Goal: Ask a question: Seek information or help from site administrators or community

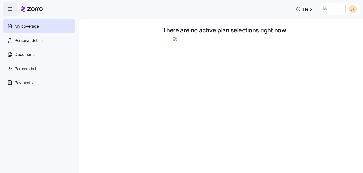
click at [36, 28] on span "My coverage" at bounding box center [27, 26] width 24 height 6
click at [9, 7] on icon "button" at bounding box center [10, 9] width 6 height 6
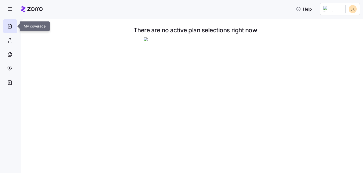
click at [9, 26] on icon at bounding box center [10, 26] width 6 height 6
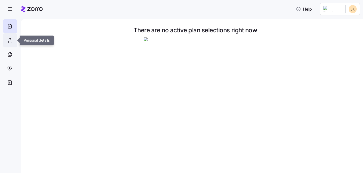
click at [8, 40] on icon at bounding box center [10, 40] width 6 height 6
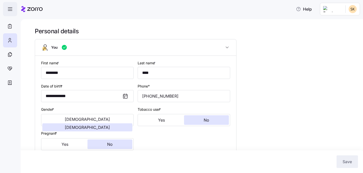
click at [12, 9] on icon "button" at bounding box center [10, 9] width 6 height 6
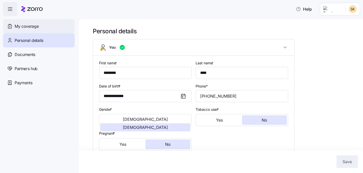
click at [22, 23] on div "My coverage" at bounding box center [39, 26] width 72 height 14
click at [22, 27] on span "My coverage" at bounding box center [27, 26] width 24 height 6
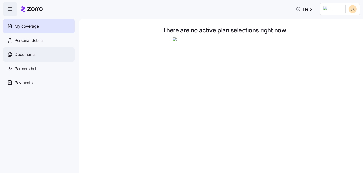
click at [21, 54] on span "Documents" at bounding box center [25, 54] width 21 height 6
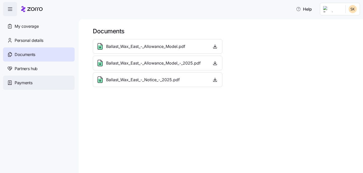
click at [20, 83] on span "Payments" at bounding box center [24, 83] width 18 height 6
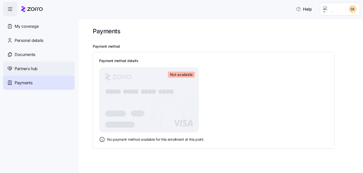
click at [28, 69] on span "Partners hub" at bounding box center [26, 68] width 23 height 6
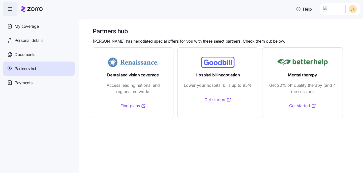
click at [219, 65] on rect at bounding box center [217, 62] width 33 height 11
click at [26, 41] on span "Personal details" at bounding box center [29, 40] width 29 height 6
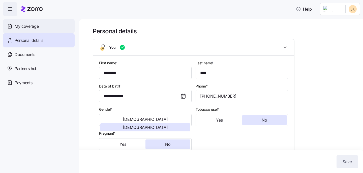
click at [30, 25] on span "My coverage" at bounding box center [27, 26] width 24 height 6
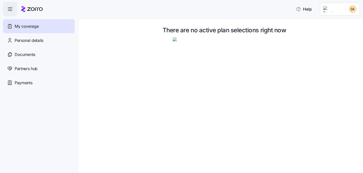
click at [214, 103] on img at bounding box center [223, 88] width 103 height 103
click at [315, 12] on button "Help" at bounding box center [304, 9] width 24 height 10
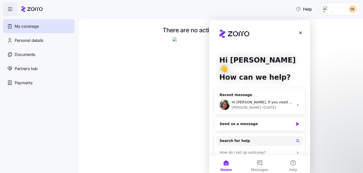
scroll to position [37, 0]
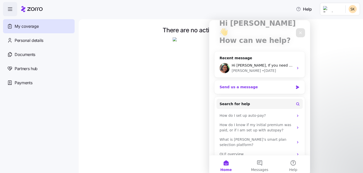
click at [235, 84] on div "Send us a message" at bounding box center [256, 86] width 74 height 5
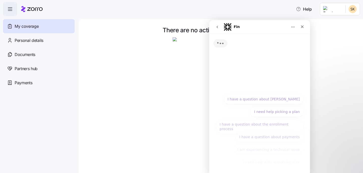
scroll to position [0, 0]
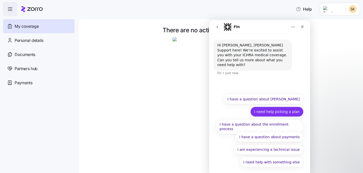
click at [276, 110] on button "I need help picking a plan" at bounding box center [276, 112] width 53 height 10
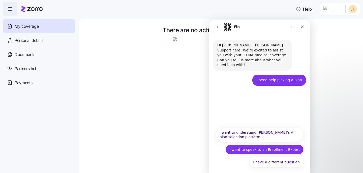
click at [283, 148] on button "I want to speak to an Enrollment Expert" at bounding box center [264, 149] width 78 height 10
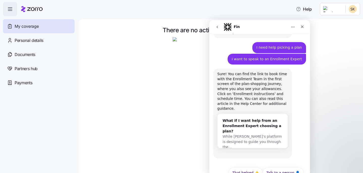
scroll to position [33, 0]
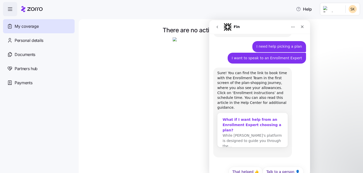
click at [249, 133] on span "While [PERSON_NAME]'s platform is designed to guide you through the…" at bounding box center [251, 140] width 59 height 15
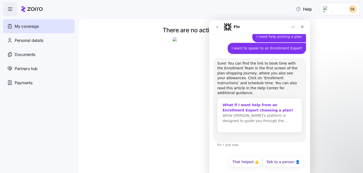
scroll to position [0, 0]
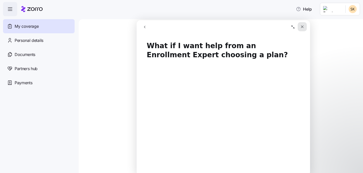
click at [304, 28] on icon "Close" at bounding box center [302, 27] width 4 height 4
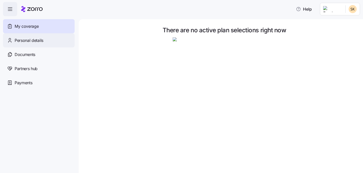
click at [29, 40] on span "Personal details" at bounding box center [29, 40] width 29 height 6
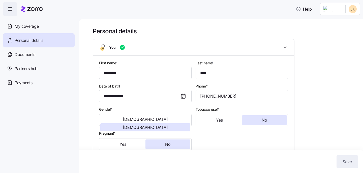
click at [12, 6] on icon "button" at bounding box center [10, 9] width 6 height 6
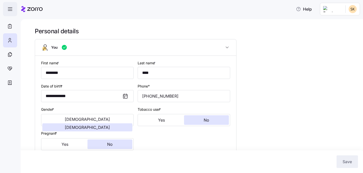
click at [12, 7] on icon "button" at bounding box center [10, 9] width 6 height 6
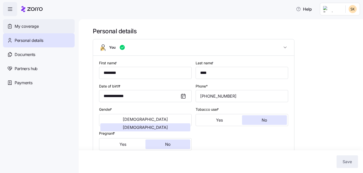
click at [25, 22] on div "My coverage" at bounding box center [39, 26] width 72 height 14
click at [25, 26] on span "My coverage" at bounding box center [27, 26] width 24 height 6
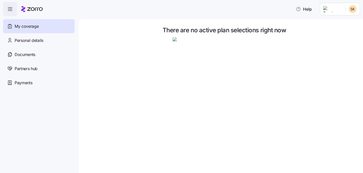
click at [245, 66] on img at bounding box center [223, 88] width 103 height 103
click at [36, 7] on icon at bounding box center [34, 9] width 15 height 4
click at [301, 9] on icon "button" at bounding box center [298, 9] width 5 height 5
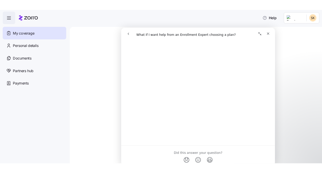
scroll to position [202, 0]
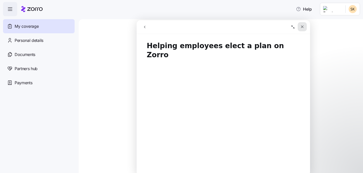
click at [305, 27] on div "Close" at bounding box center [301, 26] width 9 height 9
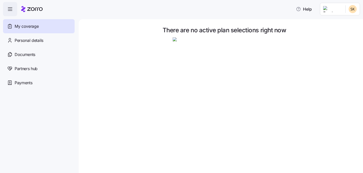
click at [33, 7] on icon at bounding box center [31, 9] width 21 height 6
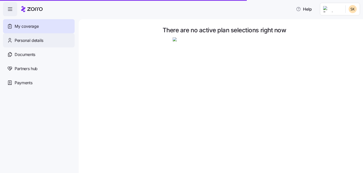
click at [24, 38] on span "Personal details" at bounding box center [29, 40] width 29 height 6
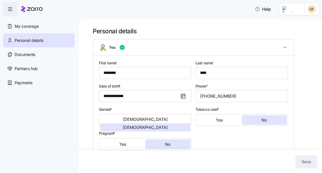
click at [299, 79] on div "**********" at bounding box center [204, 168] width 222 height 282
click at [32, 68] on span "Partners hub" at bounding box center [26, 68] width 23 height 6
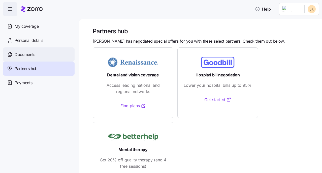
click at [22, 53] on span "Documents" at bounding box center [25, 54] width 21 height 6
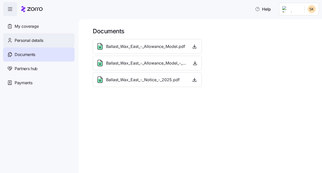
click at [38, 41] on span "Personal details" at bounding box center [29, 40] width 29 height 6
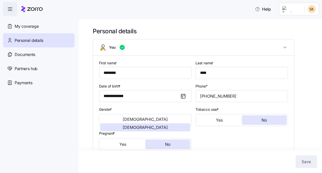
click at [28, 9] on icon at bounding box center [31, 9] width 21 height 6
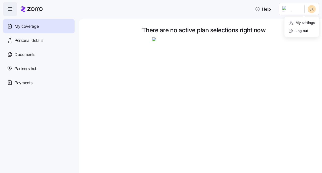
click at [298, 11] on html "Help My coverage Personal details Documents Partners hub Payments There are no …" at bounding box center [161, 85] width 322 height 170
click at [293, 55] on html "Help My coverage Personal details Documents Partners hub Payments There are no …" at bounding box center [161, 85] width 322 height 170
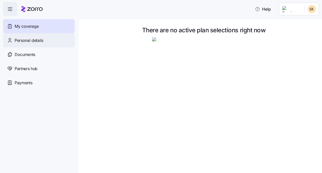
click at [29, 38] on span "Personal details" at bounding box center [29, 40] width 29 height 6
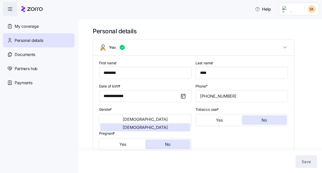
click at [10, 10] on icon "button" at bounding box center [10, 9] width 6 height 6
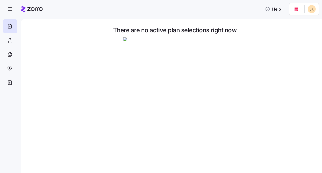
click at [253, 32] on div "There are no active plan selections right now" at bounding box center [175, 30] width 280 height 6
click at [275, 8] on span "Help" at bounding box center [273, 9] width 16 height 6
